Goal: Transaction & Acquisition: Book appointment/travel/reservation

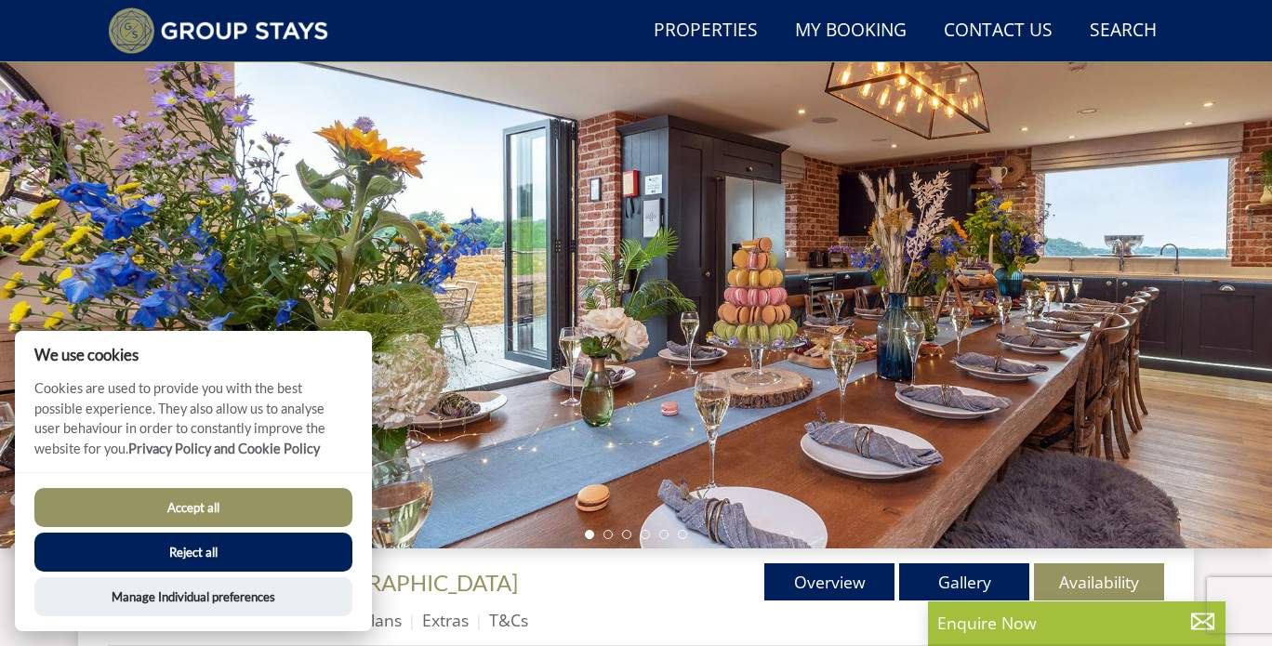
scroll to position [229, 0]
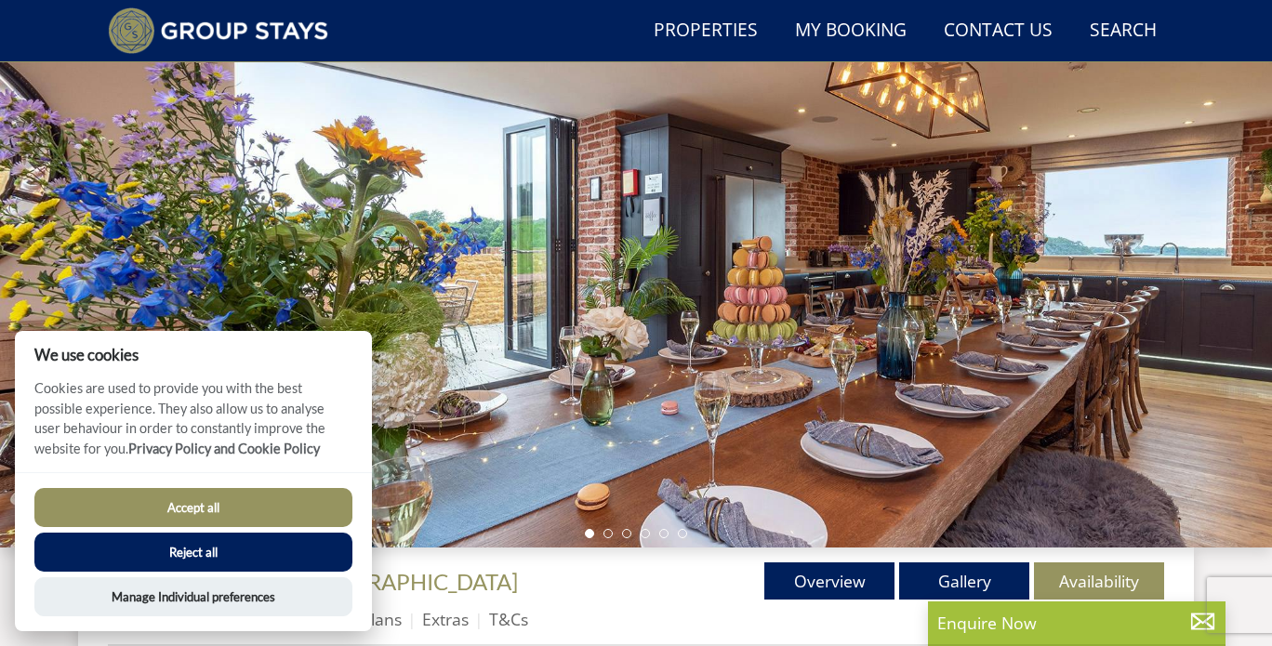
click at [223, 499] on button "Accept all" at bounding box center [193, 507] width 318 height 39
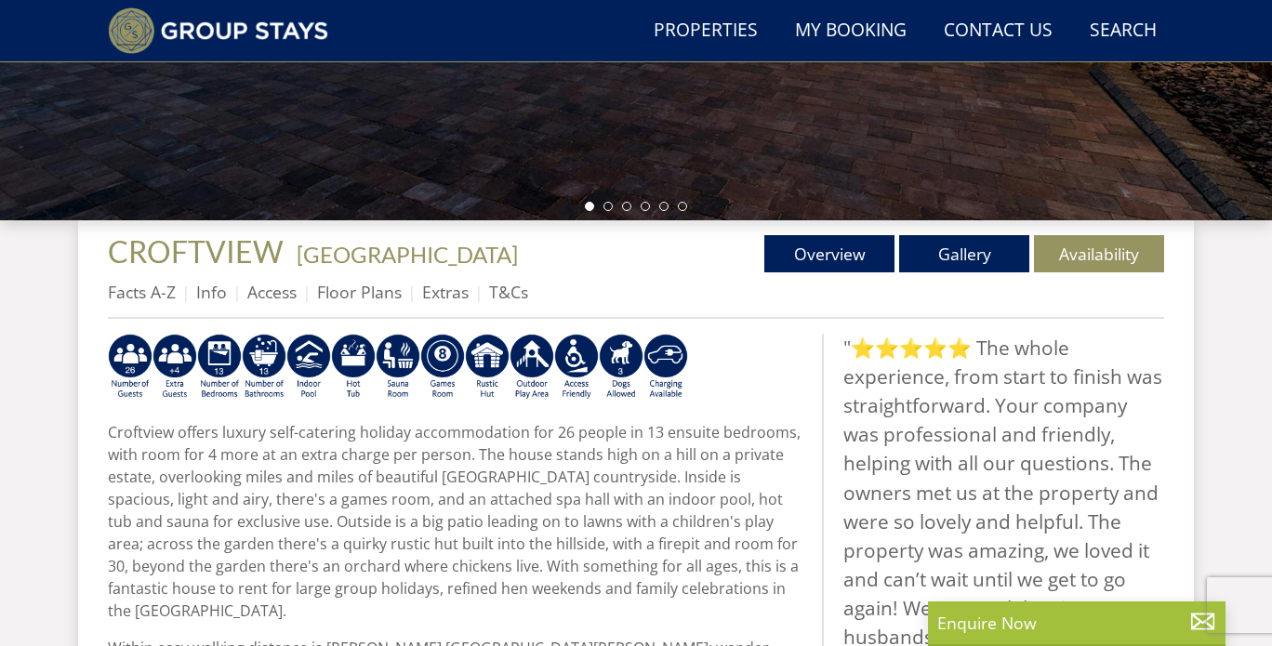
scroll to position [555, 0]
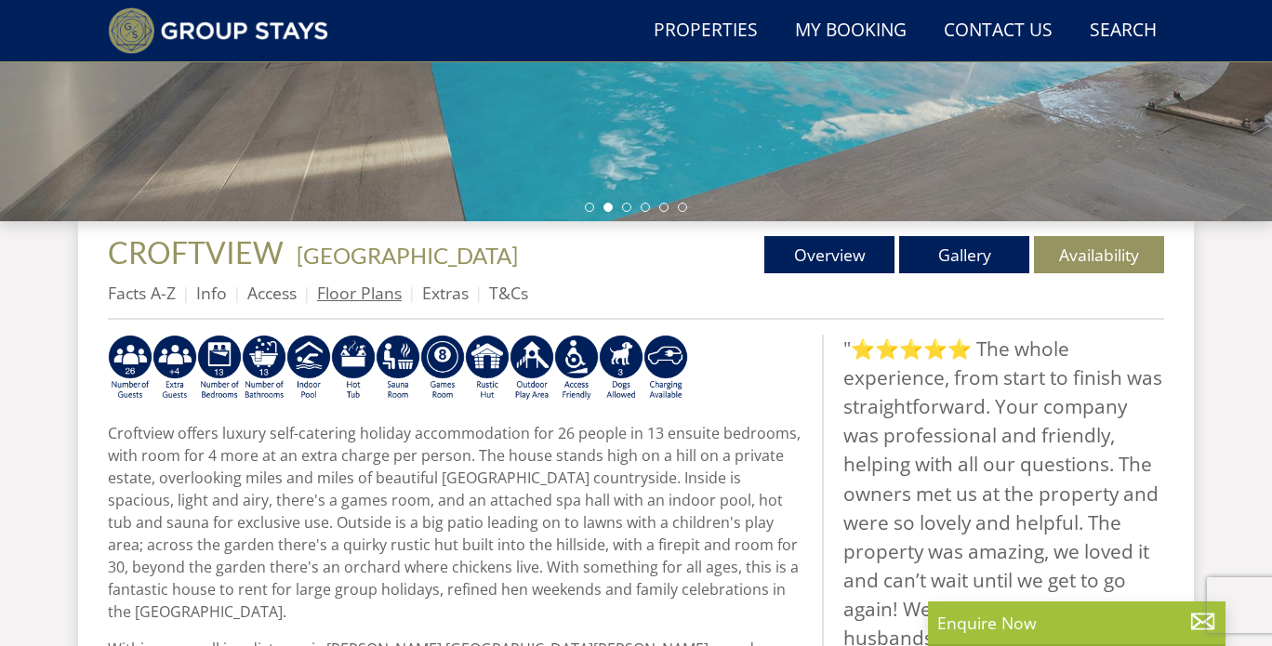
click at [352, 295] on link "Floor Plans" at bounding box center [359, 293] width 85 height 22
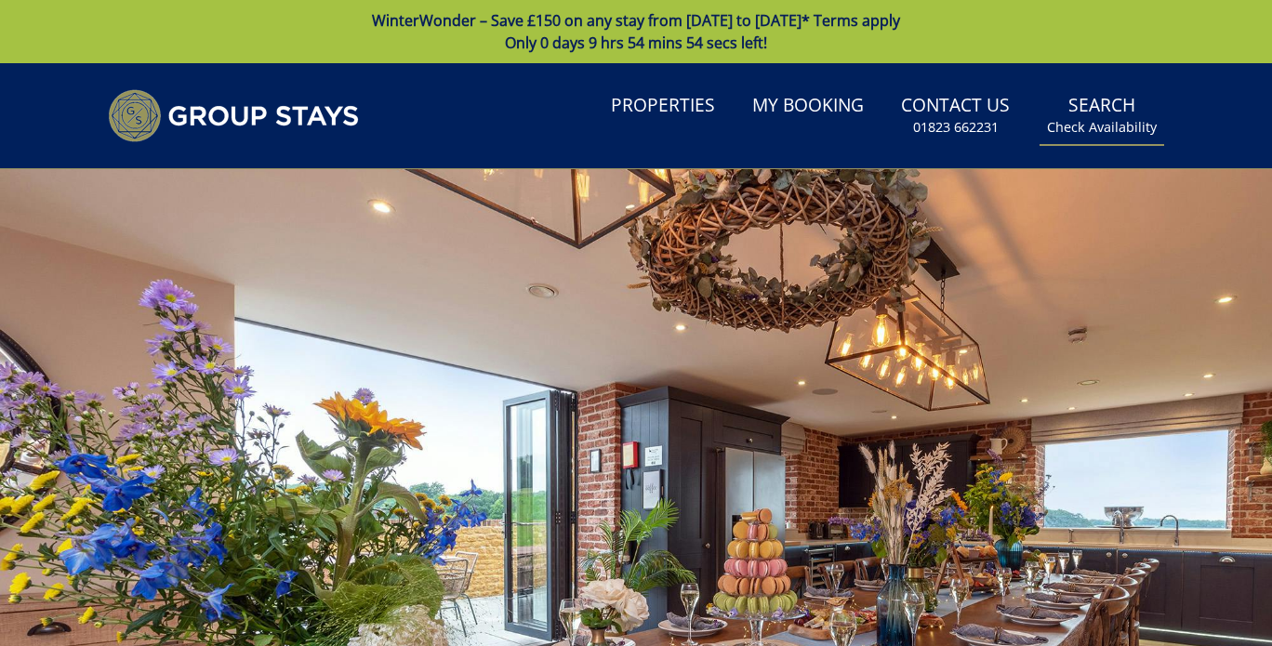
click at [1120, 120] on small "Check Availability" at bounding box center [1102, 127] width 110 height 19
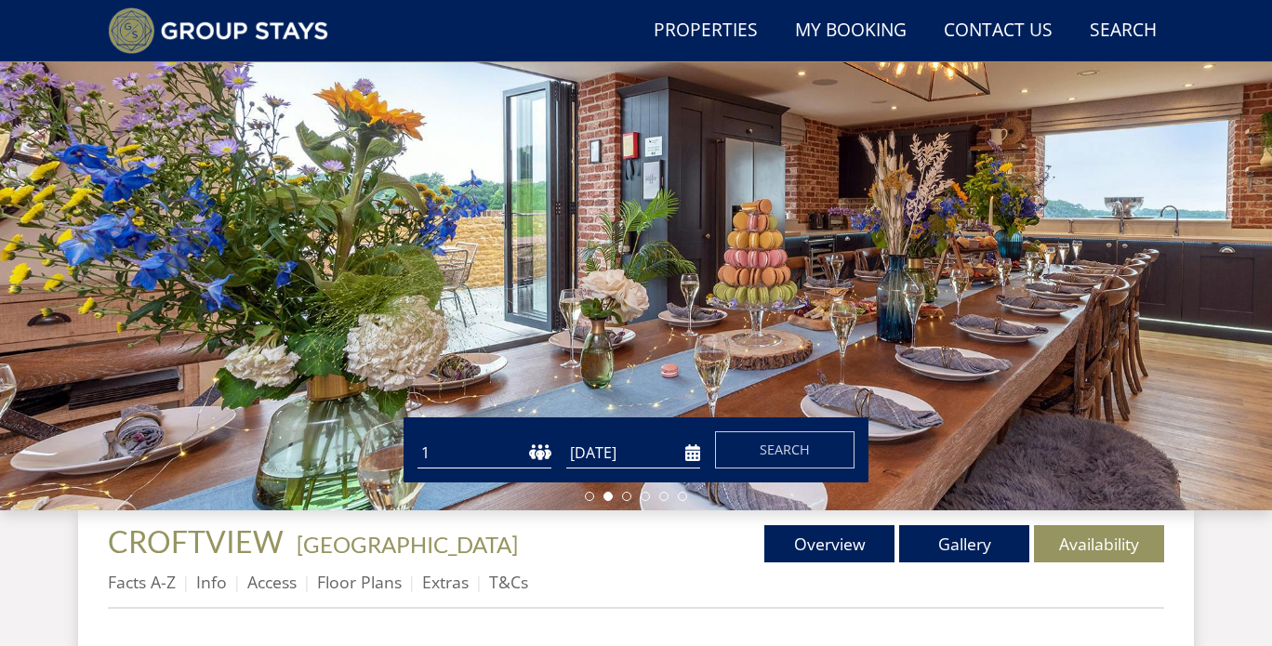
scroll to position [267, 0]
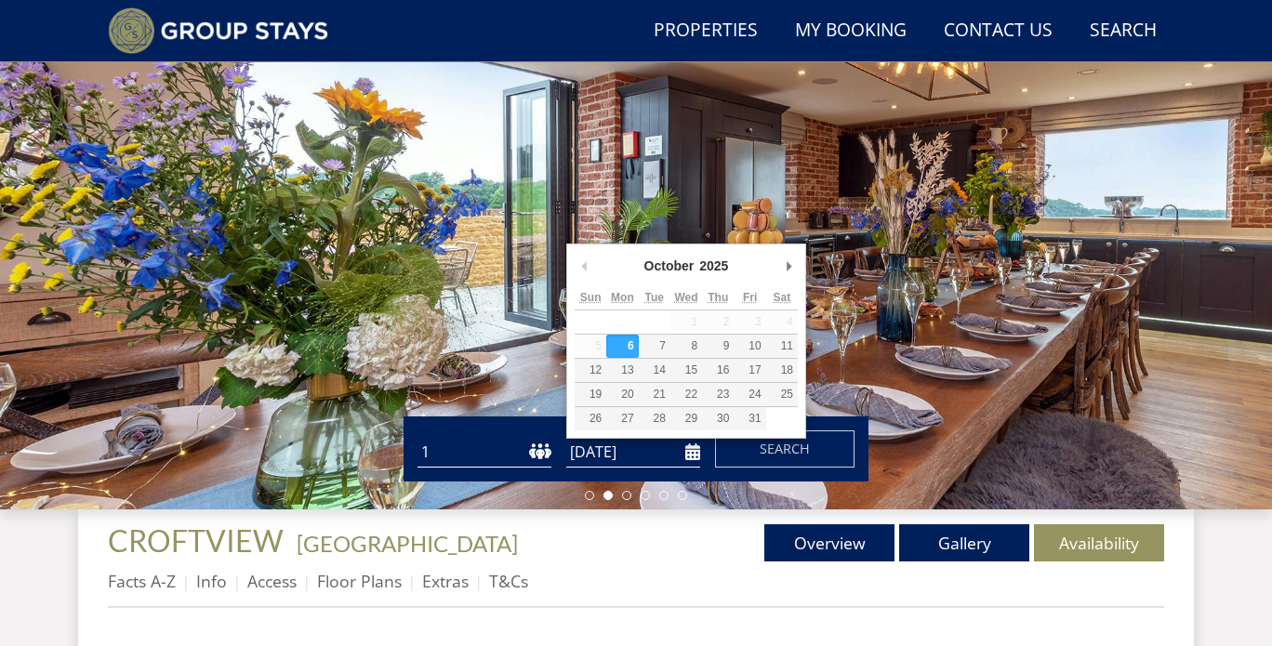
click at [695, 451] on input "[DATE]" at bounding box center [633, 452] width 134 height 31
type input "[DATE]"
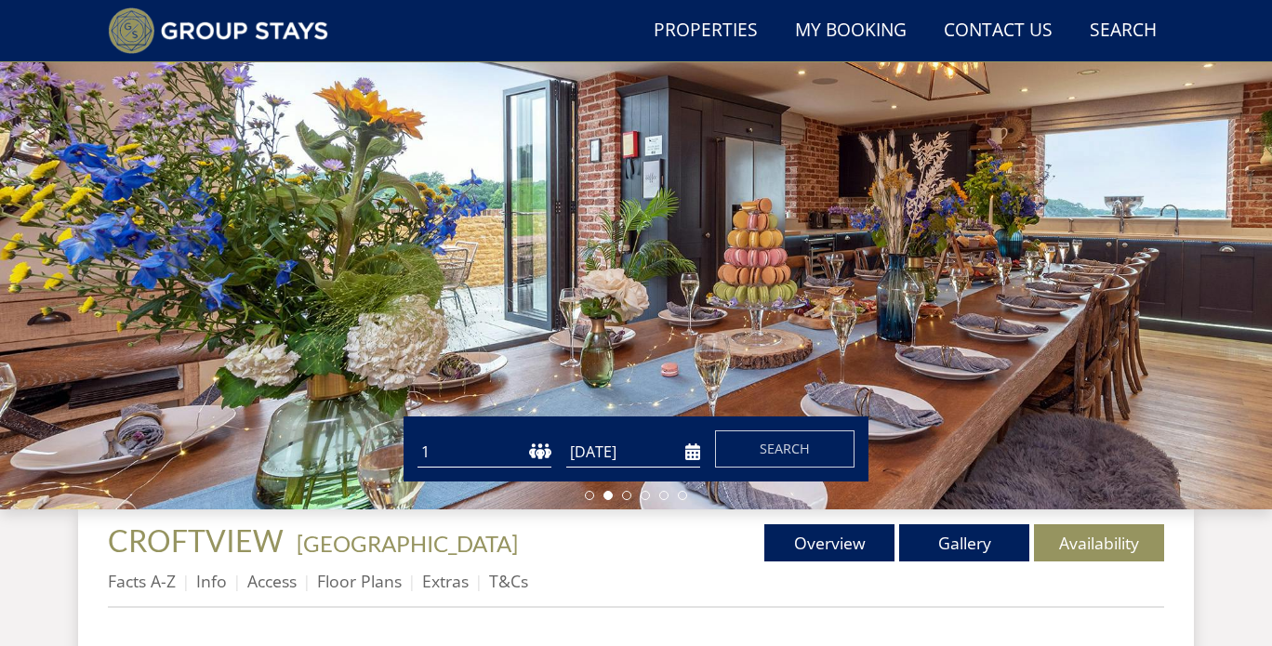
click at [533, 456] on select "1 2 3 4 5 6 7 8 9 10 11 12 13 14 15 16 17 18 19 20 21 22 23 24 25 26 27 28 29 3…" at bounding box center [485, 452] width 134 height 31
select select "20"
click at [418, 437] on select "1 2 3 4 5 6 7 8 9 10 11 12 13 14 15 16 17 18 19 20 21 22 23 24 25 26 27 28 29 3…" at bounding box center [485, 452] width 134 height 31
click at [771, 446] on span "Search" at bounding box center [785, 449] width 50 height 18
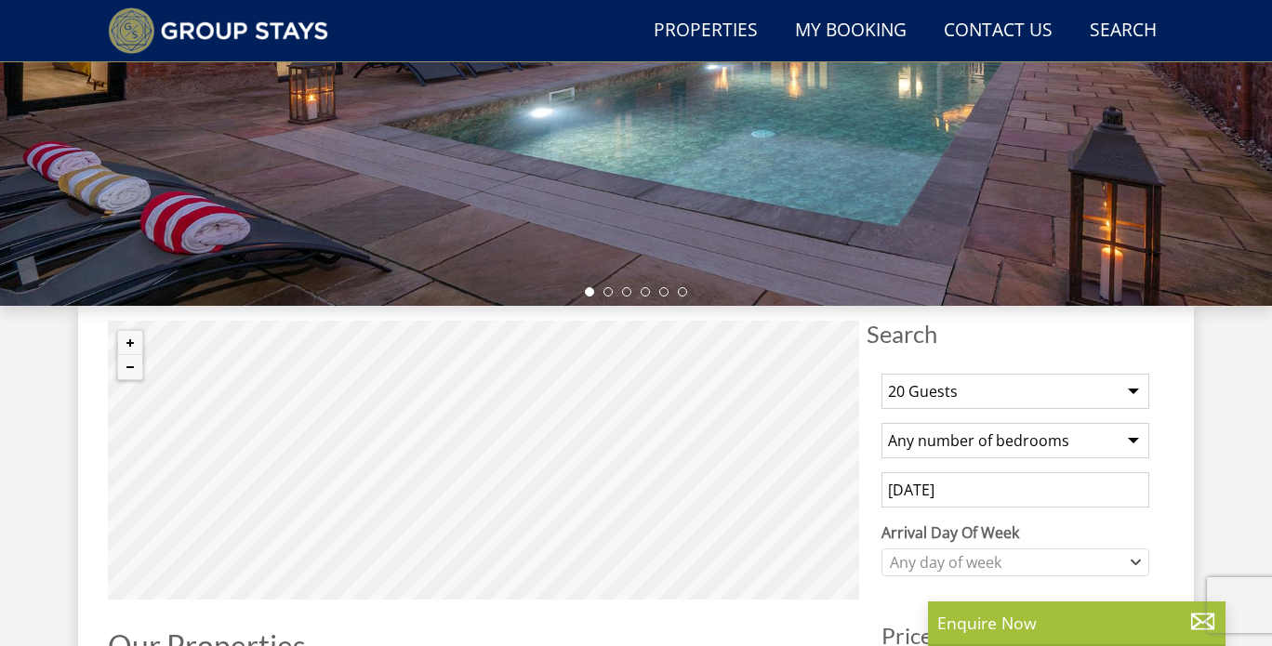
scroll to position [471, 0]
click at [908, 454] on select "Any number of bedrooms 1 Bedroom 2 Bedrooms 3 Bedrooms 4 Bedrooms 5 Bedrooms 6 …" at bounding box center [1016, 439] width 268 height 35
select select "12"
click at [882, 422] on select "Any number of bedrooms 1 Bedroom 2 Bedrooms 3 Bedrooms 4 Bedrooms 5 Bedrooms 6 …" at bounding box center [1016, 439] width 268 height 35
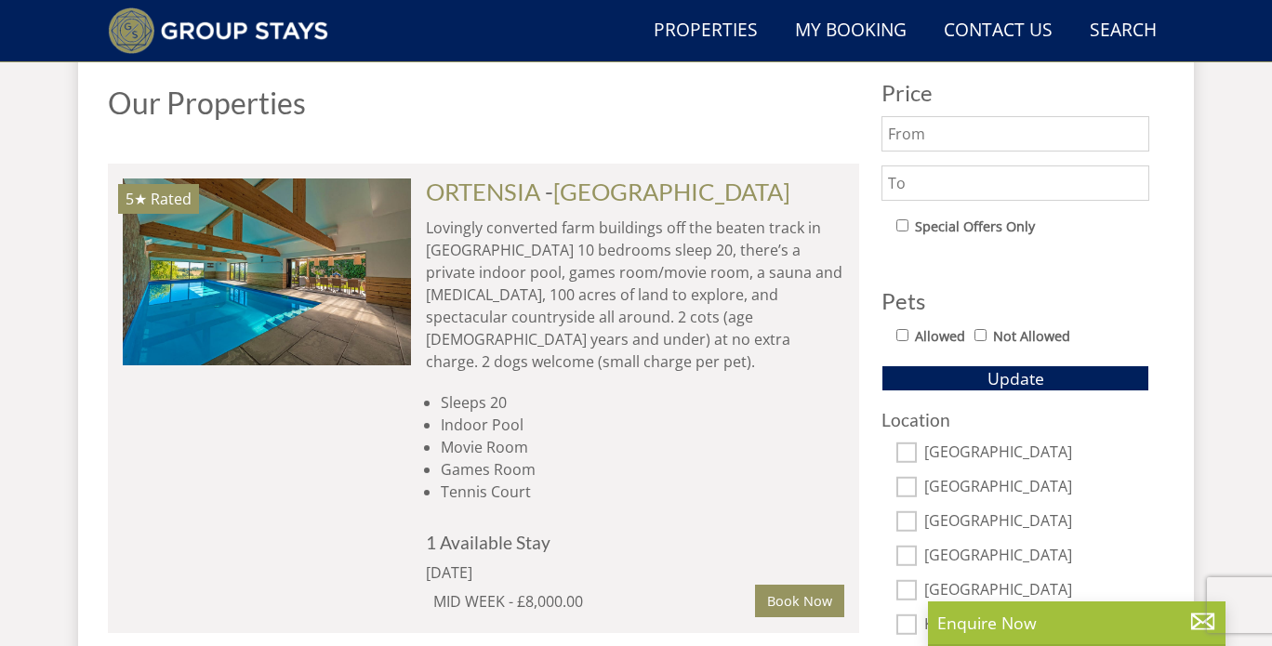
scroll to position [1015, 0]
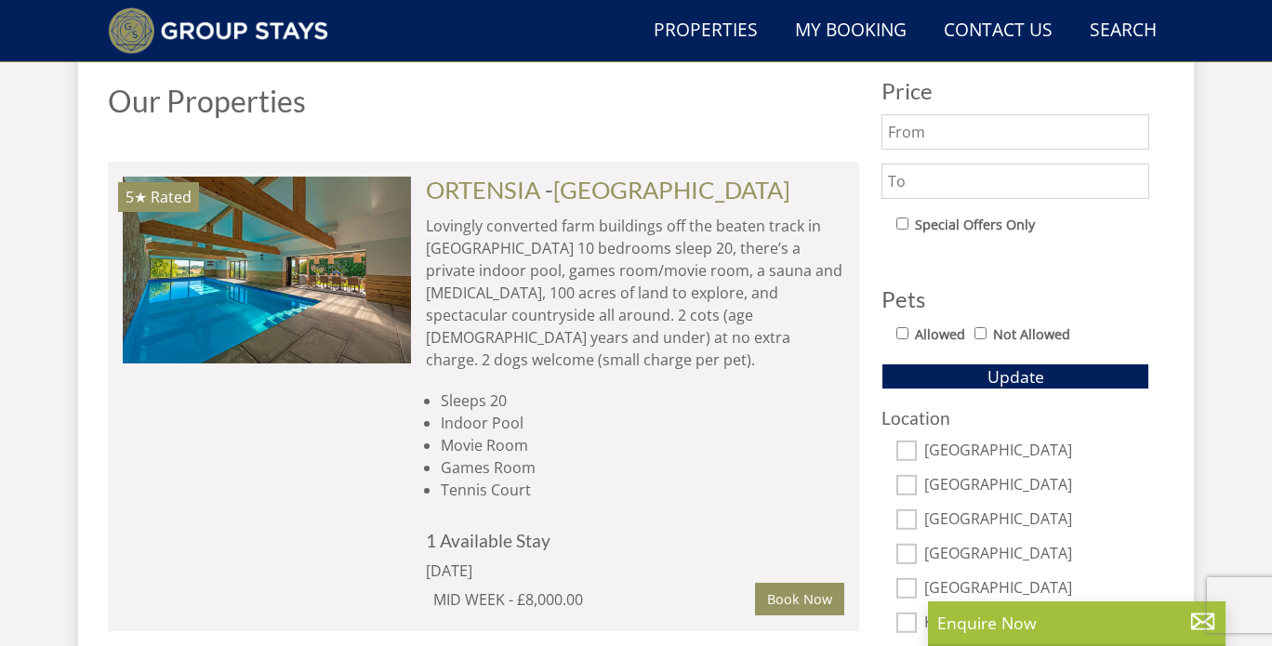
click at [903, 332] on input "Allowed" at bounding box center [902, 333] width 12 height 12
checkbox input "true"
click at [914, 378] on button "Update" at bounding box center [1016, 377] width 268 height 26
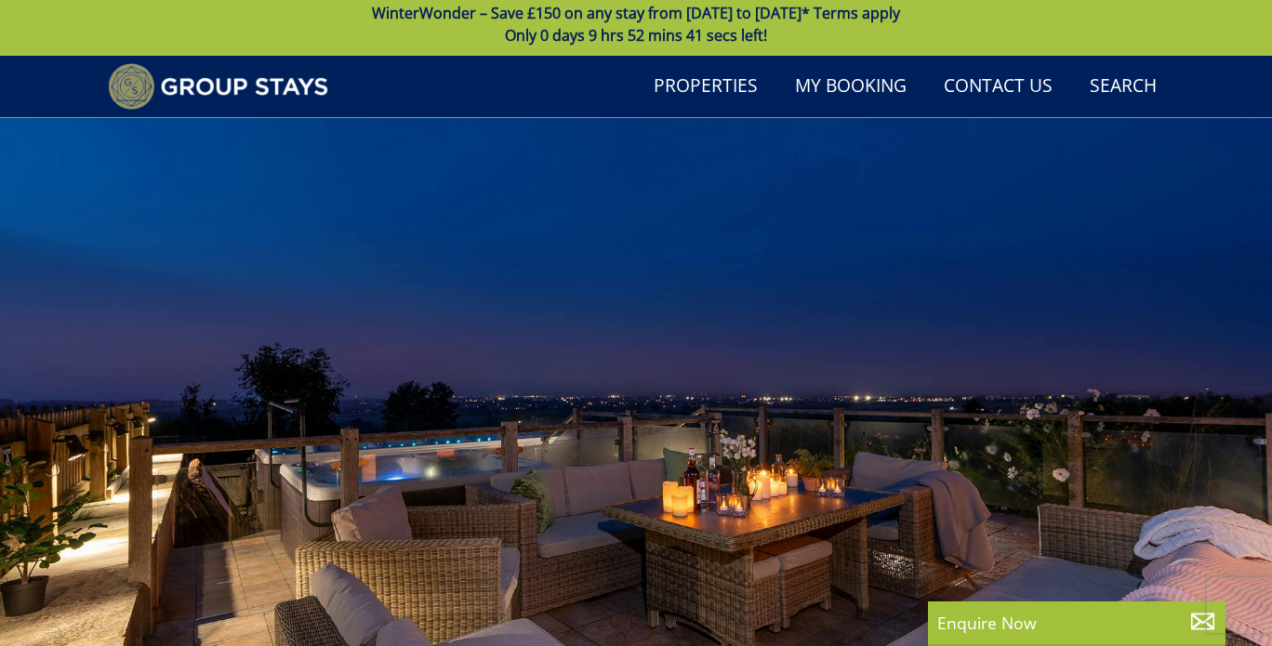
scroll to position [0, 0]
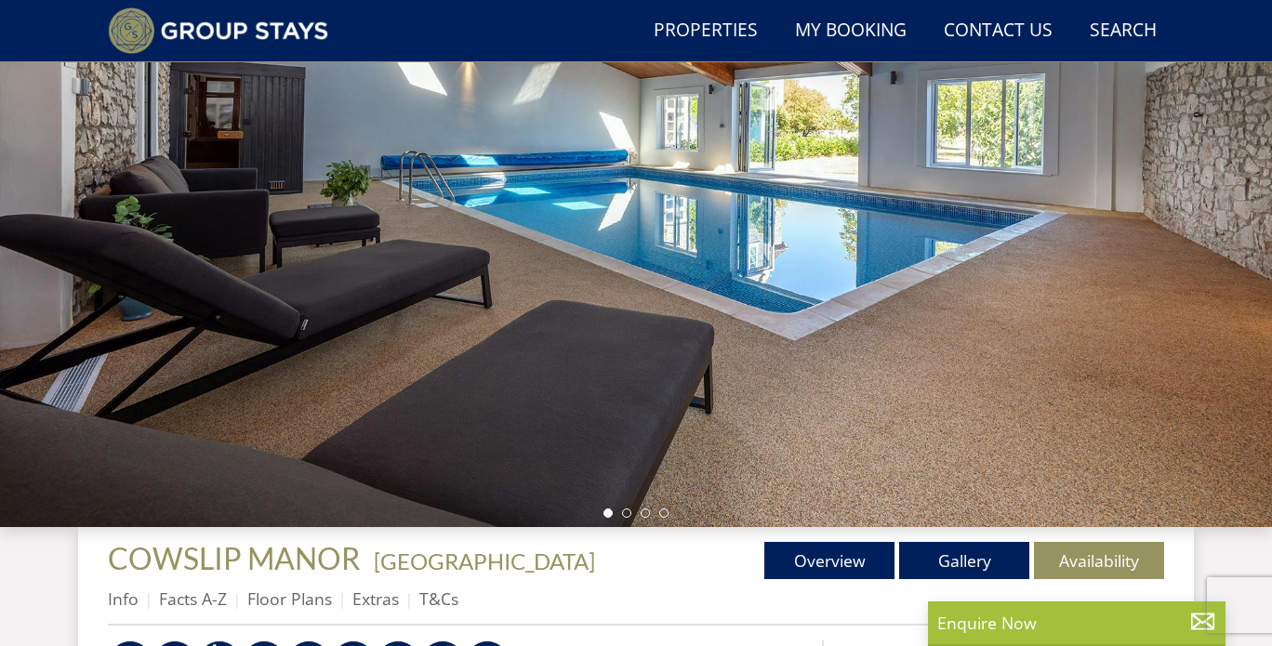
scroll to position [249, 0]
click at [965, 576] on link "Gallery" at bounding box center [964, 560] width 130 height 37
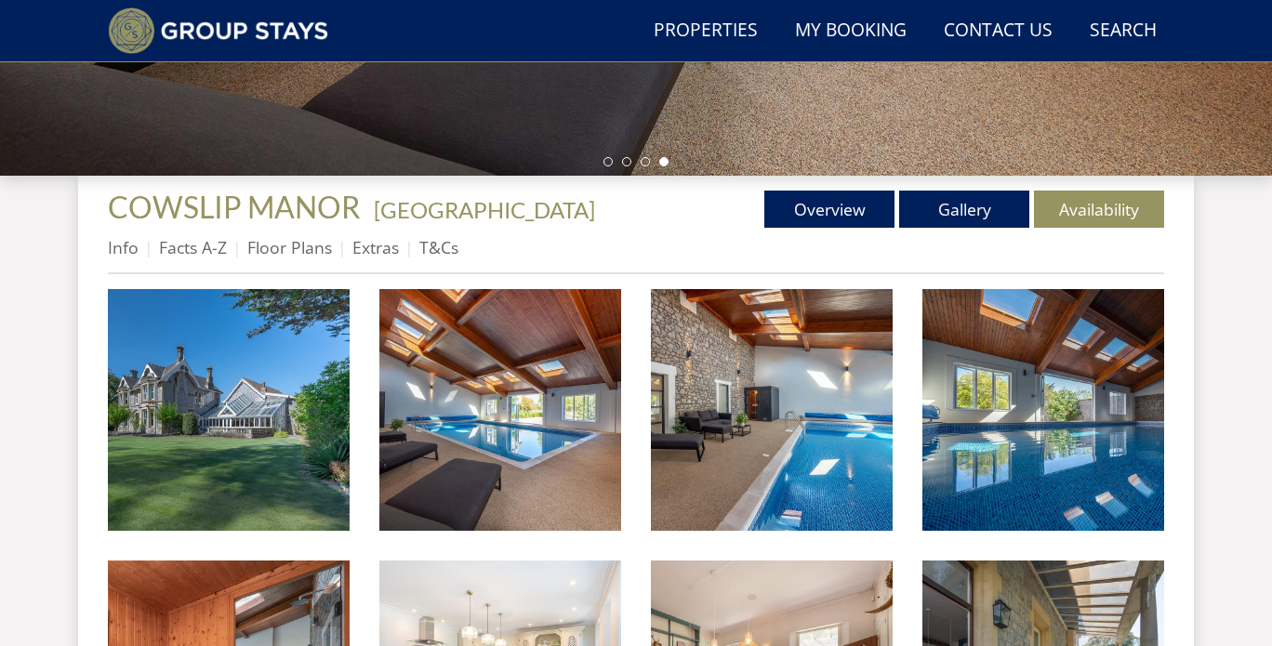
scroll to position [600, 0]
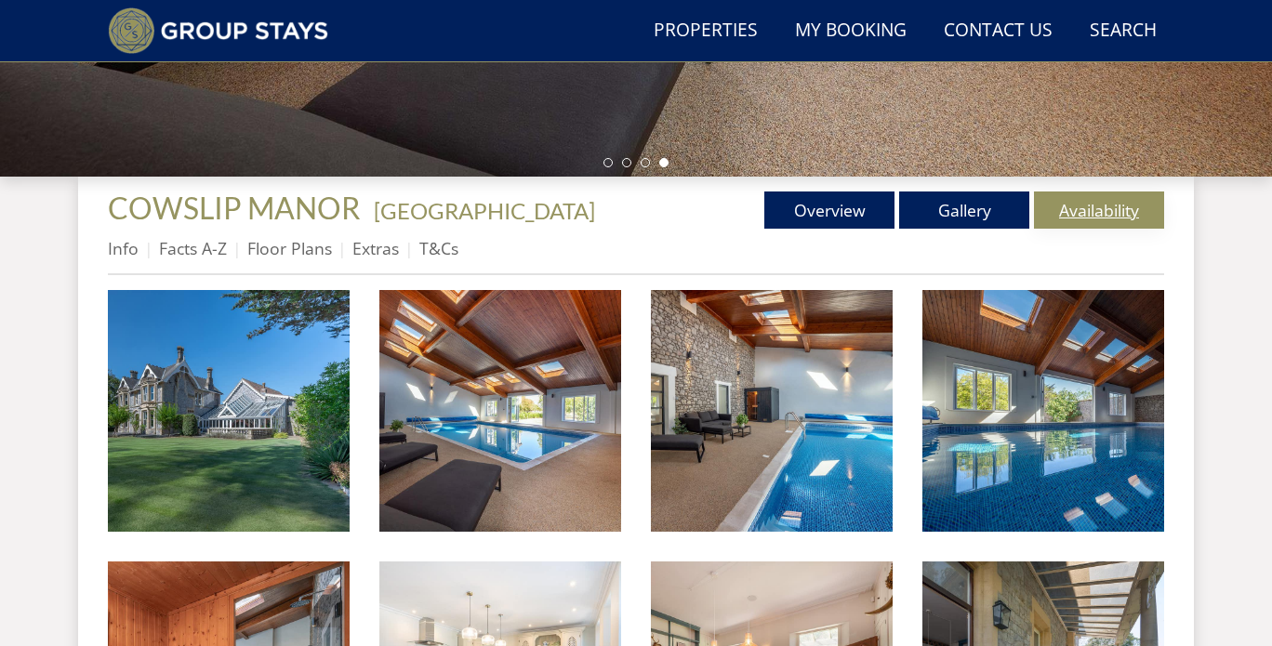
click at [1127, 200] on link "Availability" at bounding box center [1099, 210] width 130 height 37
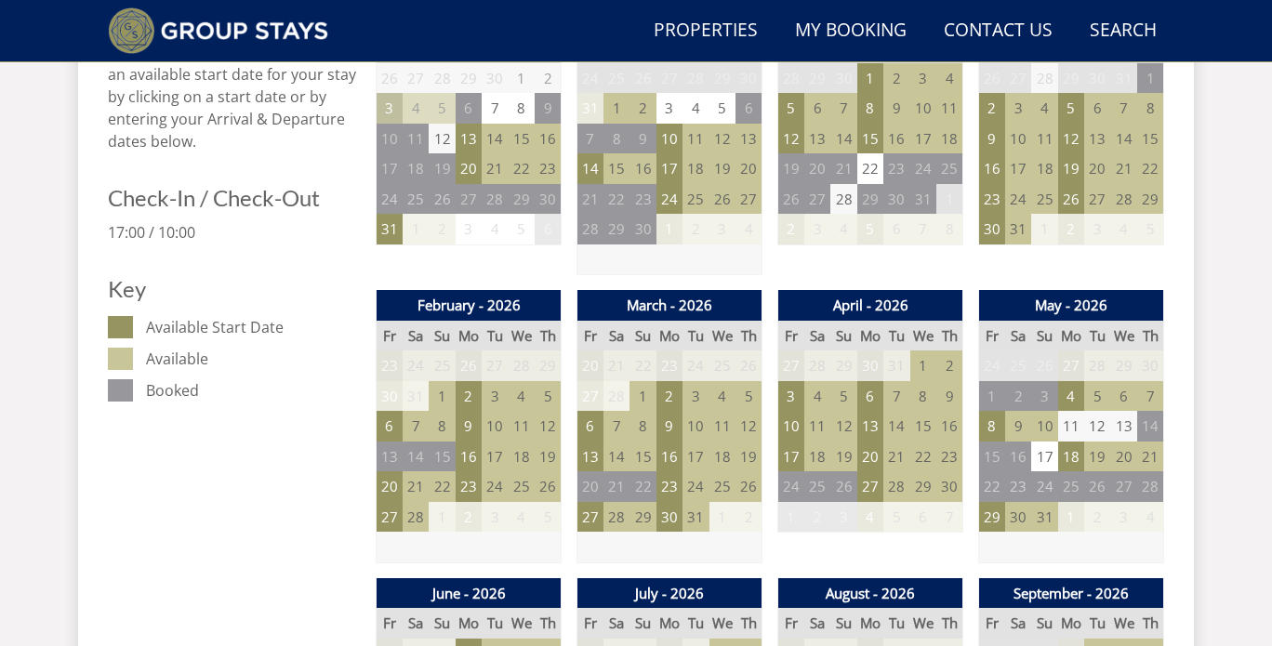
scroll to position [904, 0]
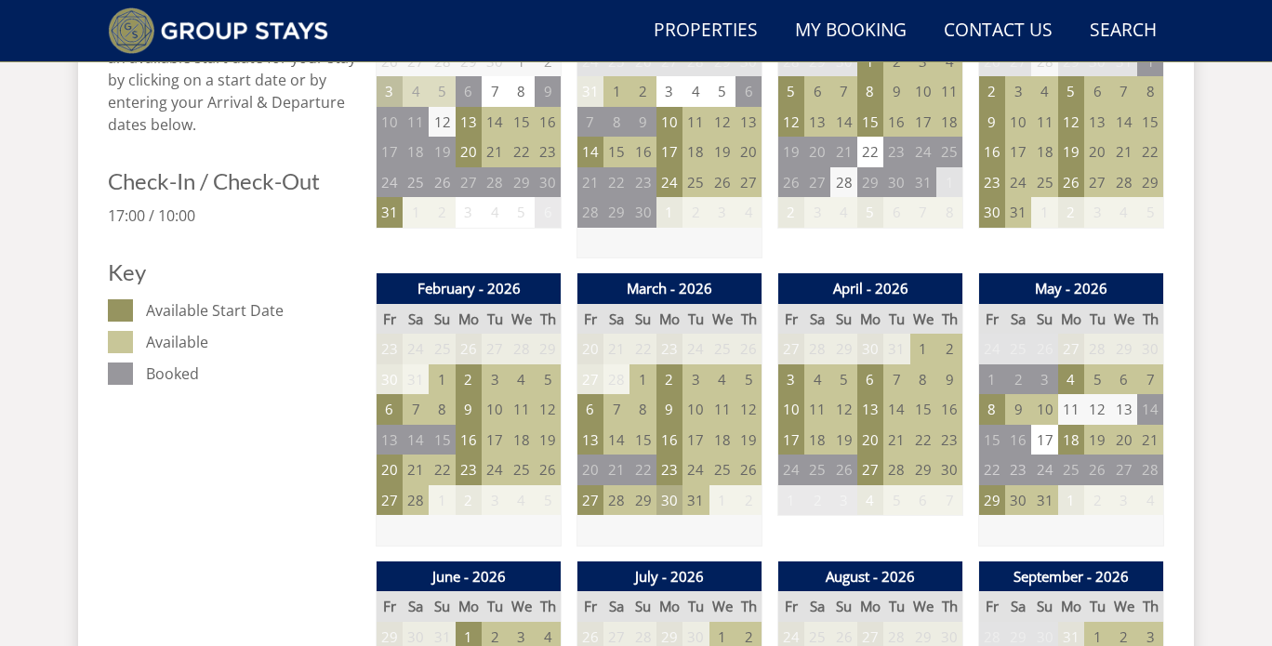
click at [672, 499] on td "30" at bounding box center [670, 500] width 26 height 31
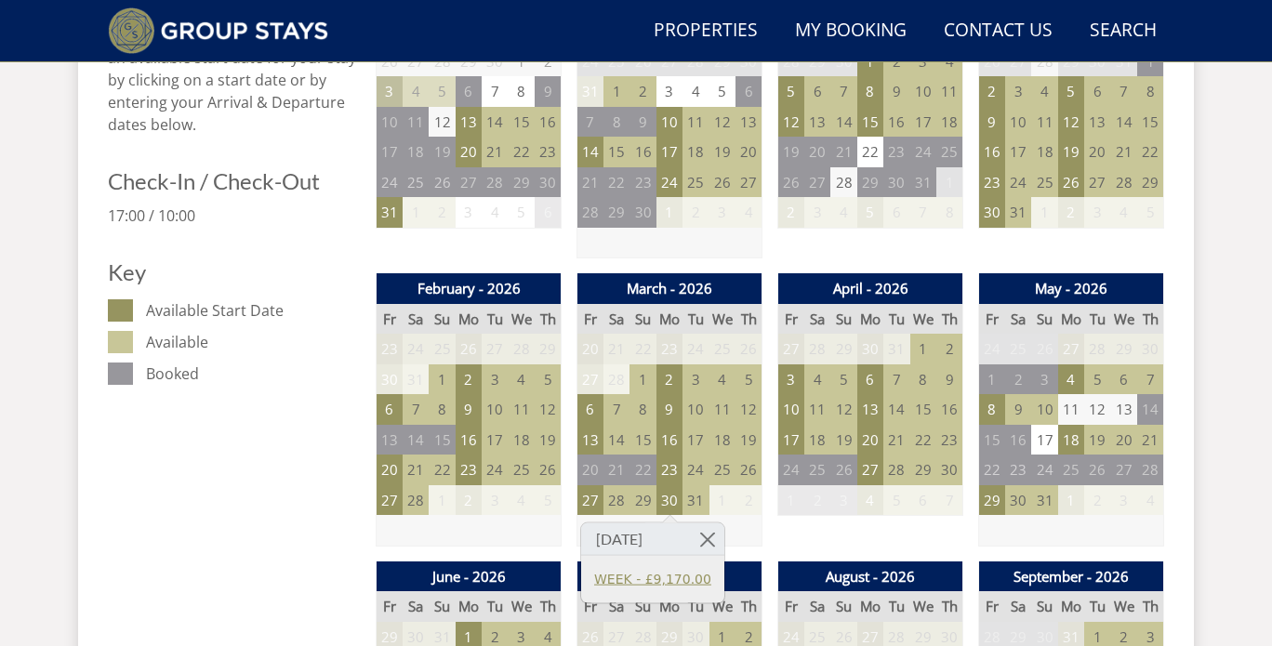
click at [685, 577] on link "WEEK - £9,170.00" at bounding box center [652, 579] width 117 height 20
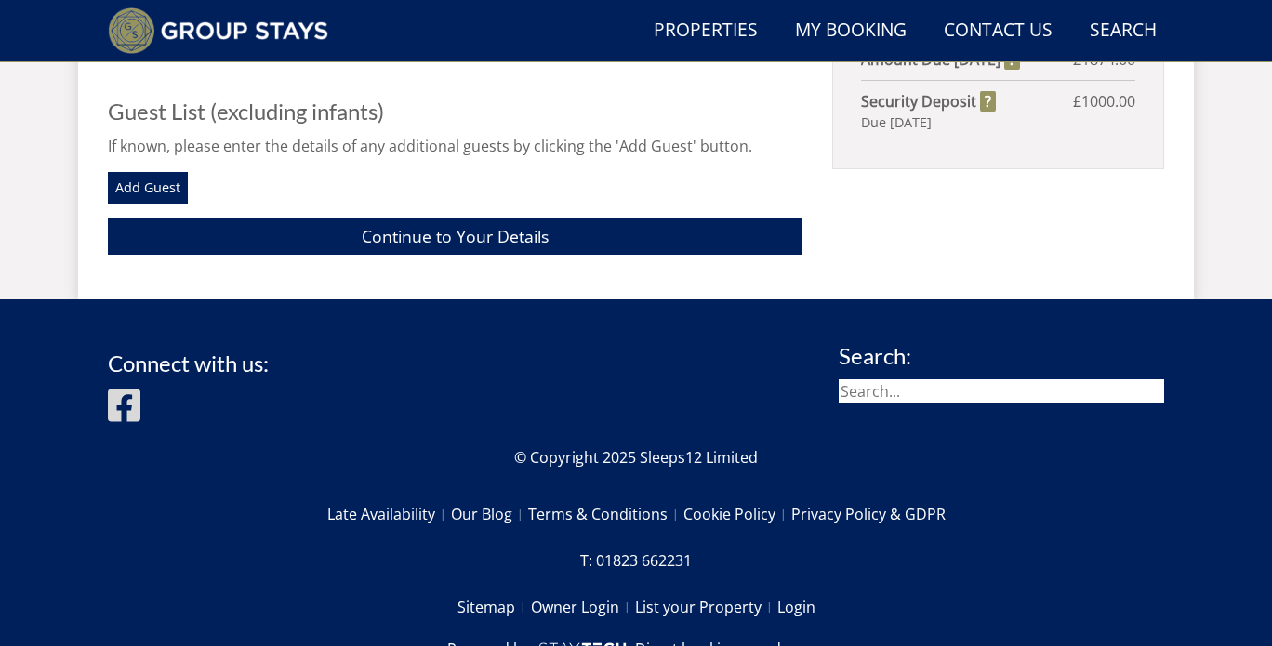
scroll to position [1273, 0]
